Goal: Task Accomplishment & Management: Manage account settings

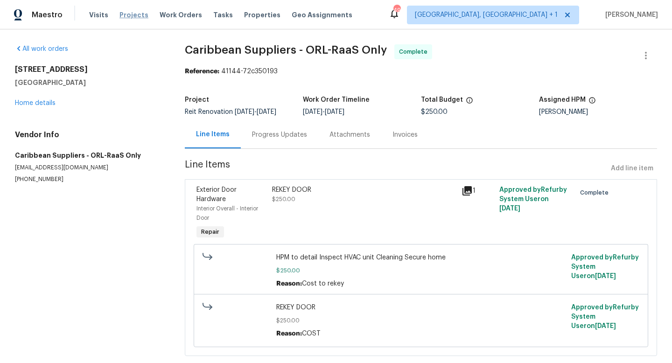
click at [137, 18] on span "Projects" at bounding box center [133, 14] width 29 height 9
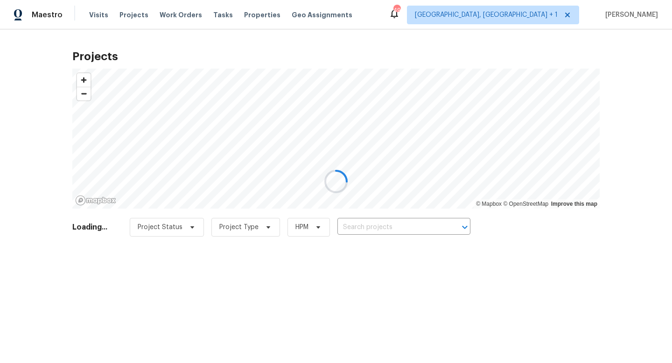
click at [393, 230] on input "text" at bounding box center [390, 227] width 107 height 14
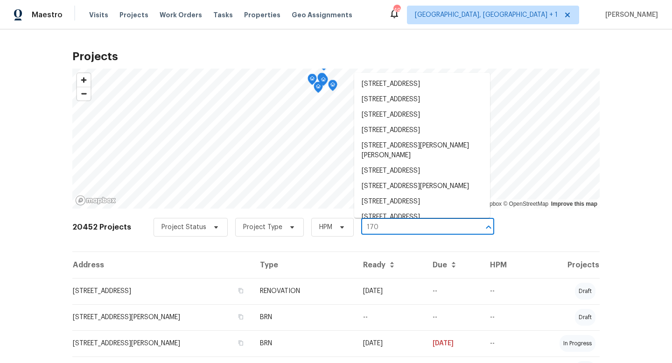
type input "170 w"
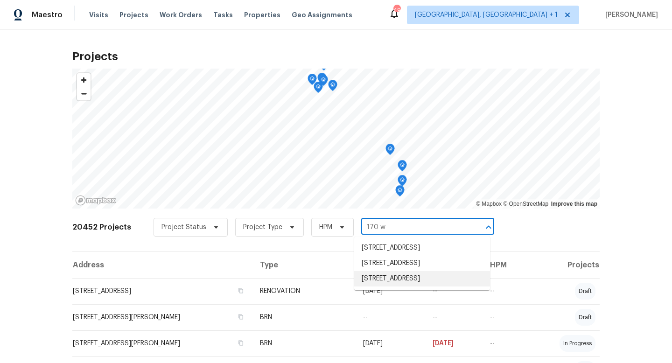
click at [388, 286] on li "[STREET_ADDRESS]" at bounding box center [422, 278] width 136 height 15
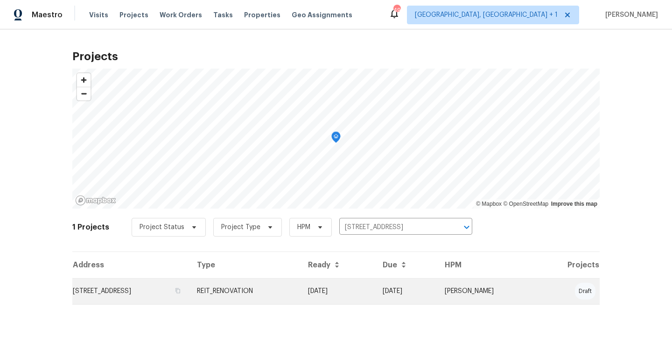
click at [375, 290] on td "[DATE]" at bounding box center [337, 291] width 75 height 26
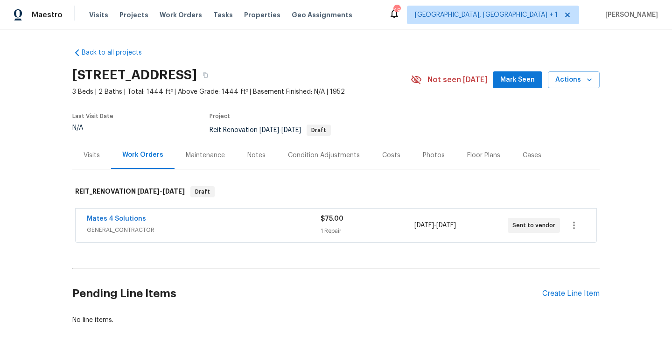
click at [381, 218] on div "$75.00" at bounding box center [366, 218] width 93 height 9
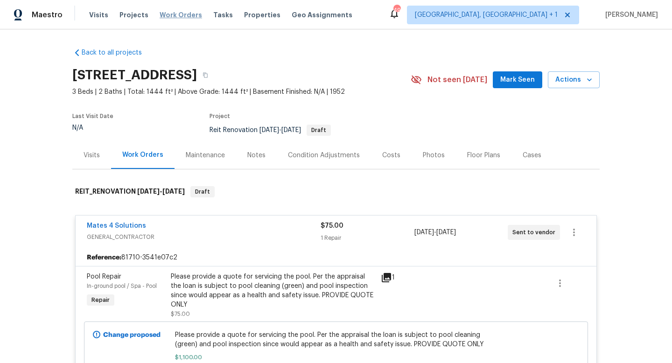
click at [178, 15] on span "Work Orders" at bounding box center [181, 14] width 42 height 9
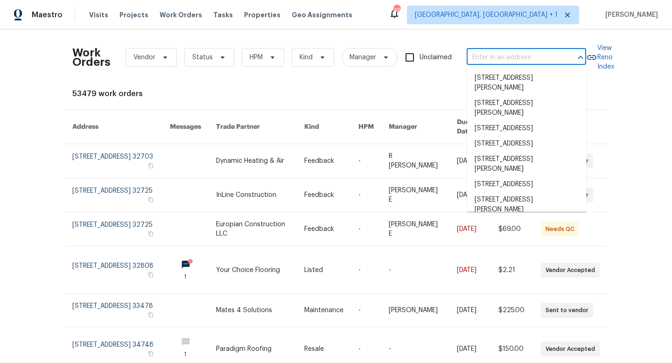
click at [526, 64] on input "text" at bounding box center [512, 57] width 93 height 14
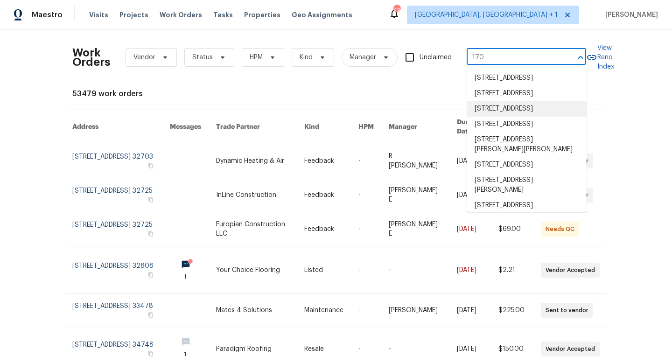
type input "170 w"
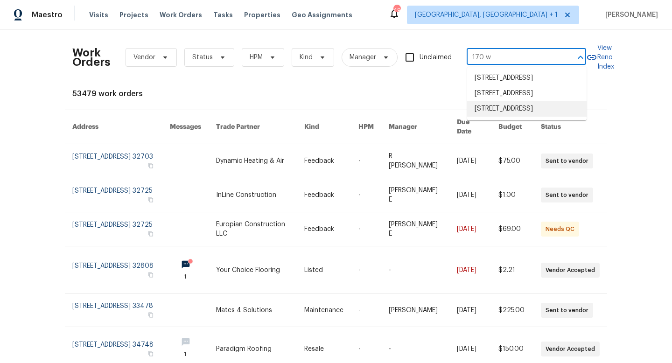
click at [500, 117] on li "[STREET_ADDRESS]" at bounding box center [526, 108] width 119 height 15
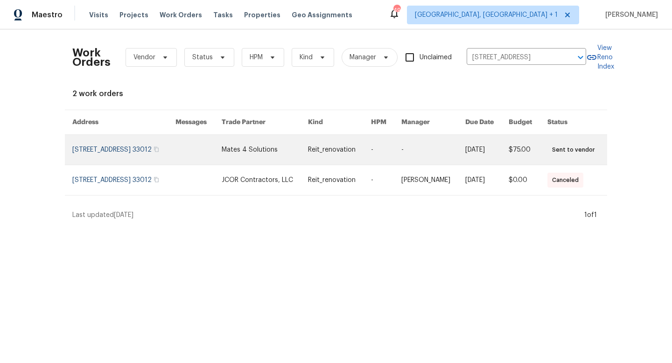
click at [444, 149] on link at bounding box center [433, 150] width 64 height 30
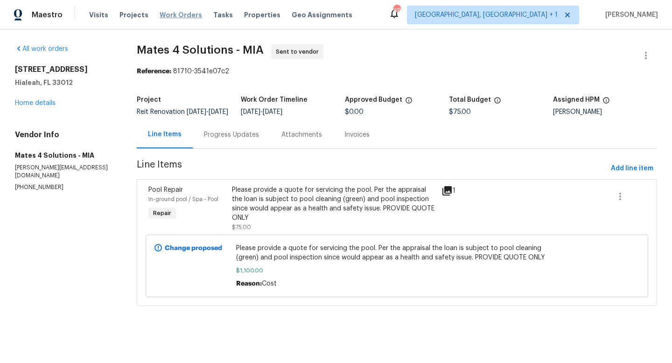
click at [181, 15] on span "Work Orders" at bounding box center [181, 14] width 42 height 9
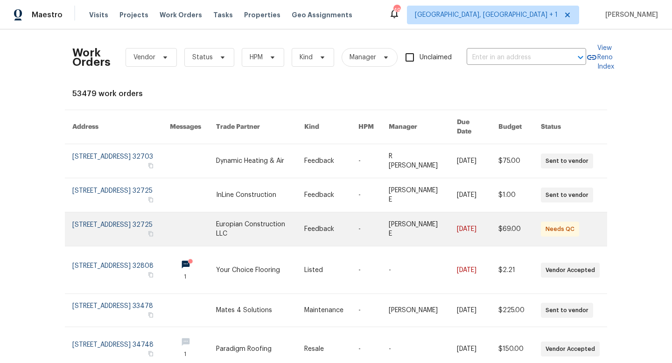
click at [304, 222] on link at bounding box center [331, 229] width 54 height 34
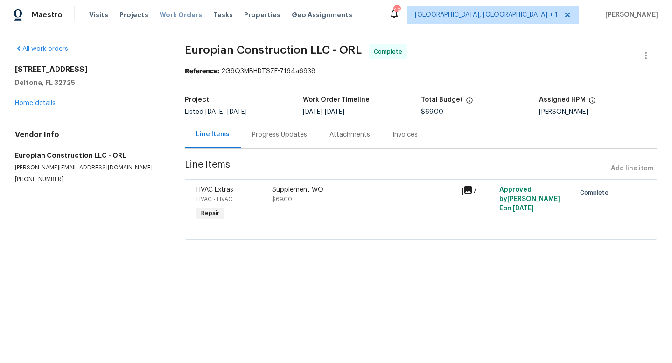
click at [169, 17] on span "Work Orders" at bounding box center [181, 14] width 42 height 9
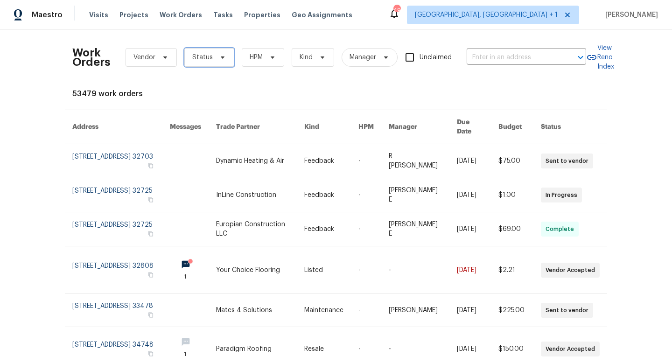
click at [207, 57] on span "Status" at bounding box center [202, 57] width 21 height 9
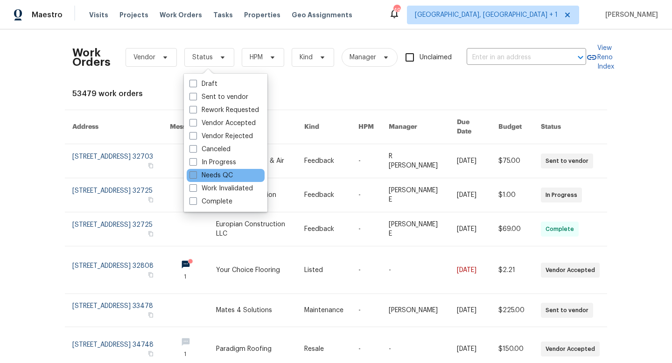
click at [191, 175] on span at bounding box center [192, 174] width 7 height 7
click at [191, 175] on input "Needs QC" at bounding box center [192, 174] width 6 height 6
checkbox input "true"
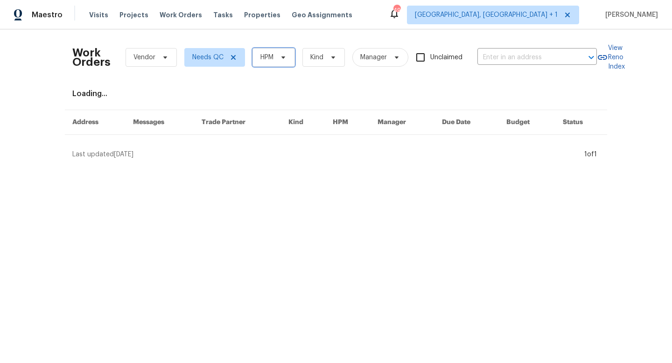
click at [264, 58] on span "HPM" at bounding box center [266, 57] width 13 height 9
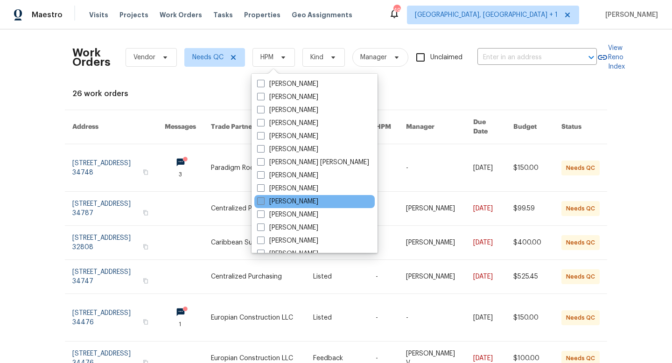
click at [261, 199] on span at bounding box center [260, 200] width 7 height 7
click at [261, 199] on input "[PERSON_NAME]" at bounding box center [260, 200] width 6 height 6
checkbox input "true"
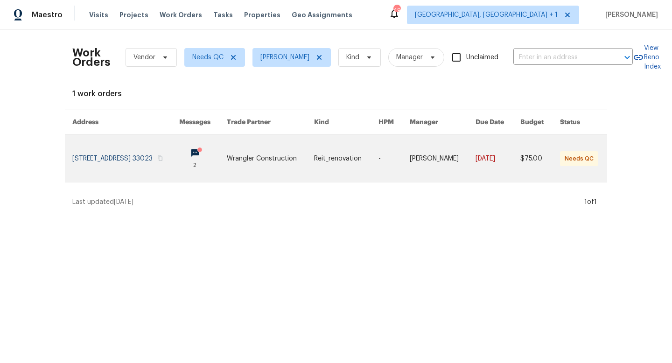
click at [313, 166] on link at bounding box center [270, 158] width 87 height 47
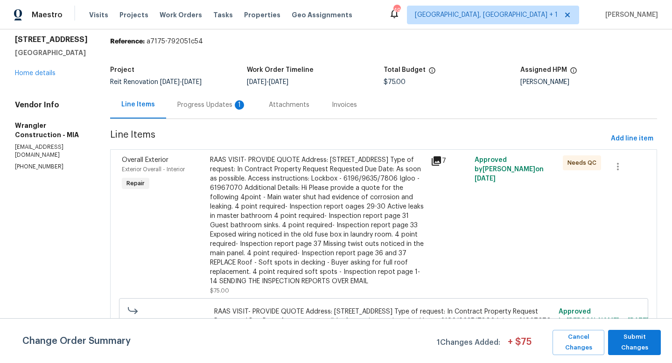
scroll to position [64, 0]
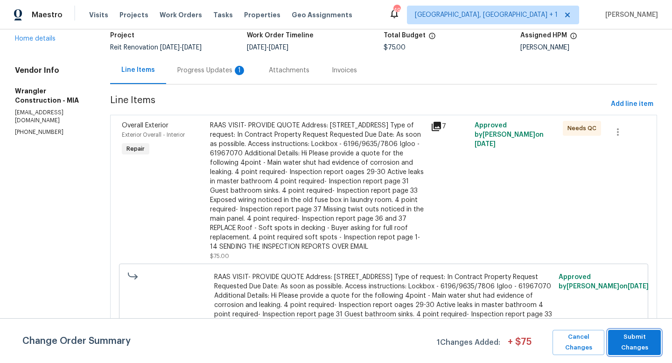
click at [628, 342] on span "Submit Changes" at bounding box center [633, 342] width 43 height 21
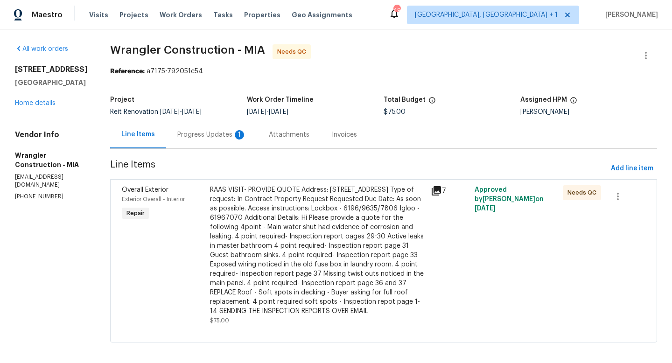
scroll to position [6, 0]
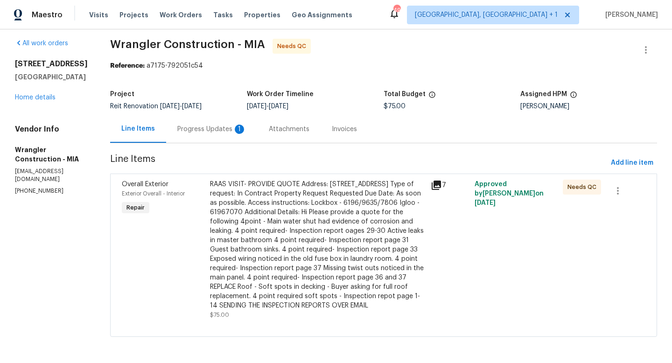
click at [337, 232] on div "RAAS VISIT- PROVIDE QUOTE Address: [STREET_ADDRESS] Type of request: In Contrac…" at bounding box center [317, 245] width 215 height 131
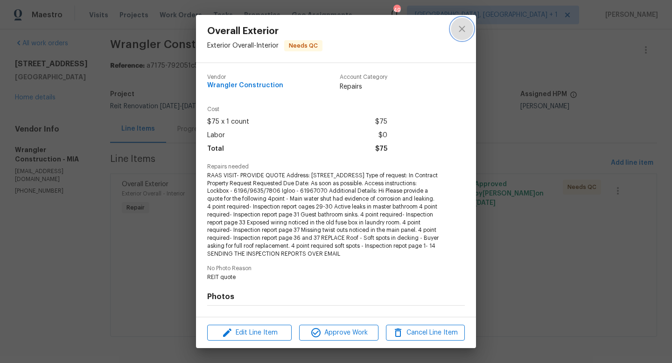
click at [461, 31] on icon "close" at bounding box center [461, 28] width 11 height 11
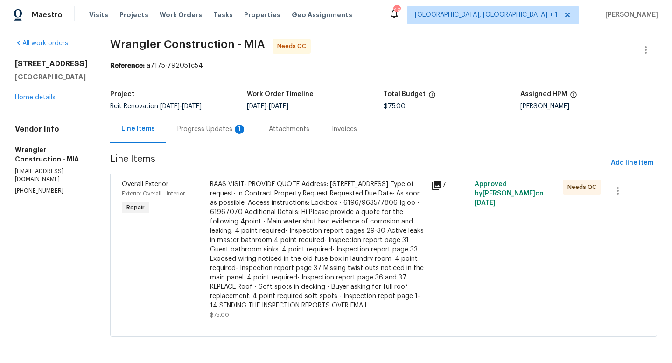
click at [319, 230] on div "RAAS VISIT- PROVIDE QUOTE Address: [STREET_ADDRESS] Type of request: In Contrac…" at bounding box center [317, 245] width 215 height 131
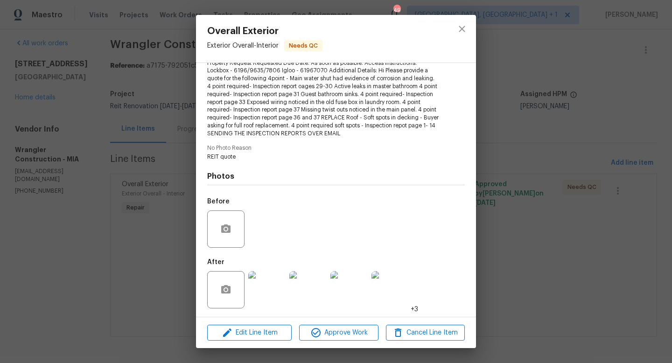
scroll to position [121, 0]
click at [269, 294] on img at bounding box center [266, 288] width 37 height 37
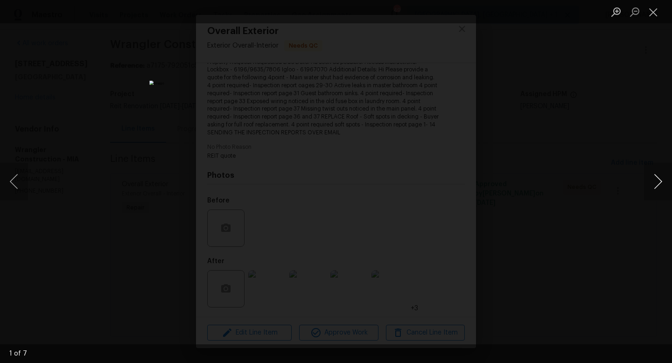
click at [654, 183] on button "Next image" at bounding box center [658, 181] width 28 height 37
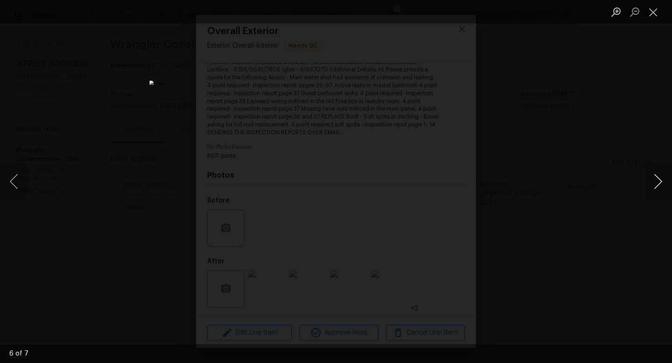
click at [654, 183] on button "Next image" at bounding box center [658, 181] width 28 height 37
click at [651, 12] on button "Close lightbox" at bounding box center [653, 12] width 19 height 16
